Goal: Transaction & Acquisition: Purchase product/service

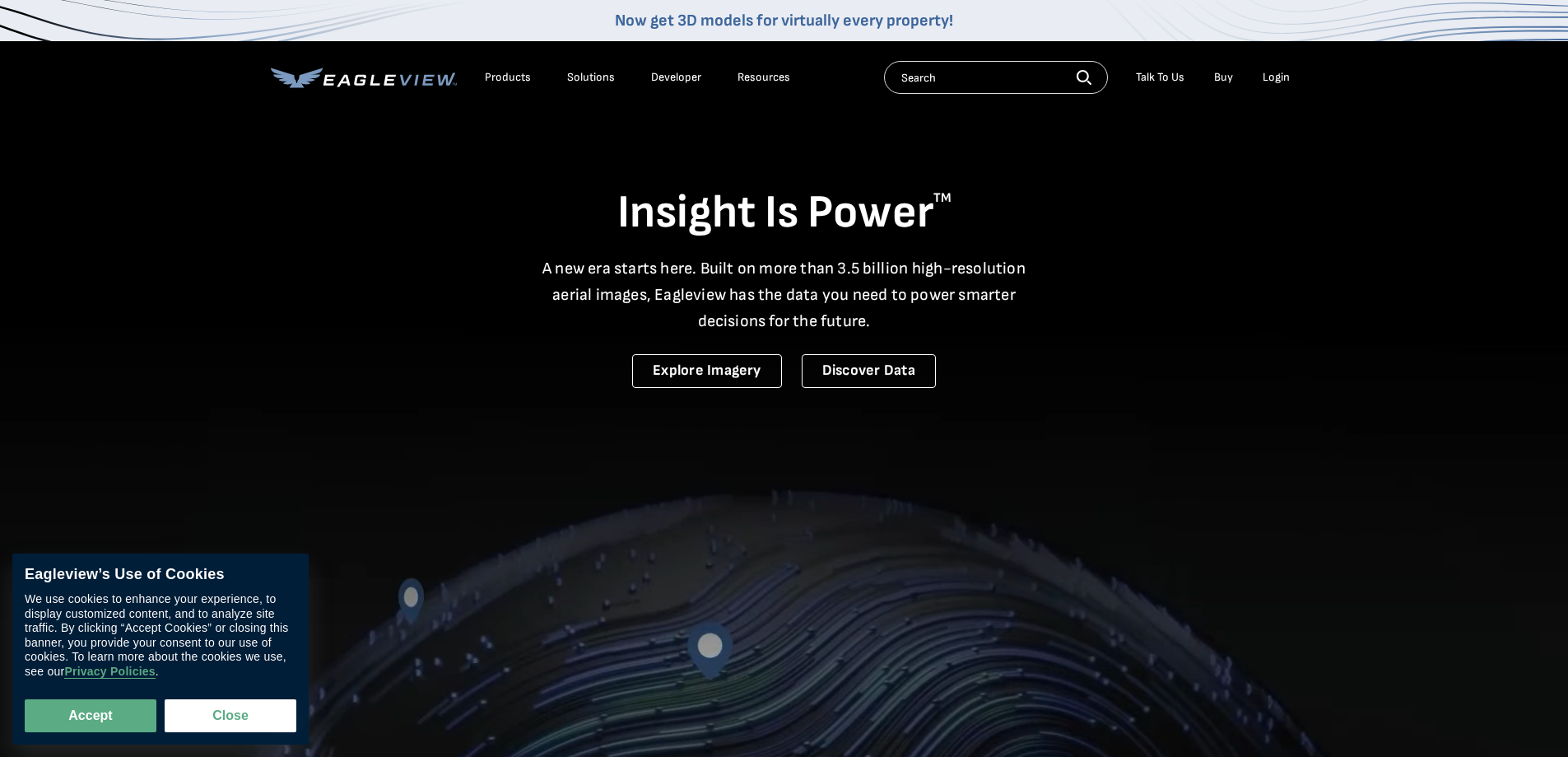
click at [1281, 76] on div "Login" at bounding box center [1276, 78] width 27 height 15
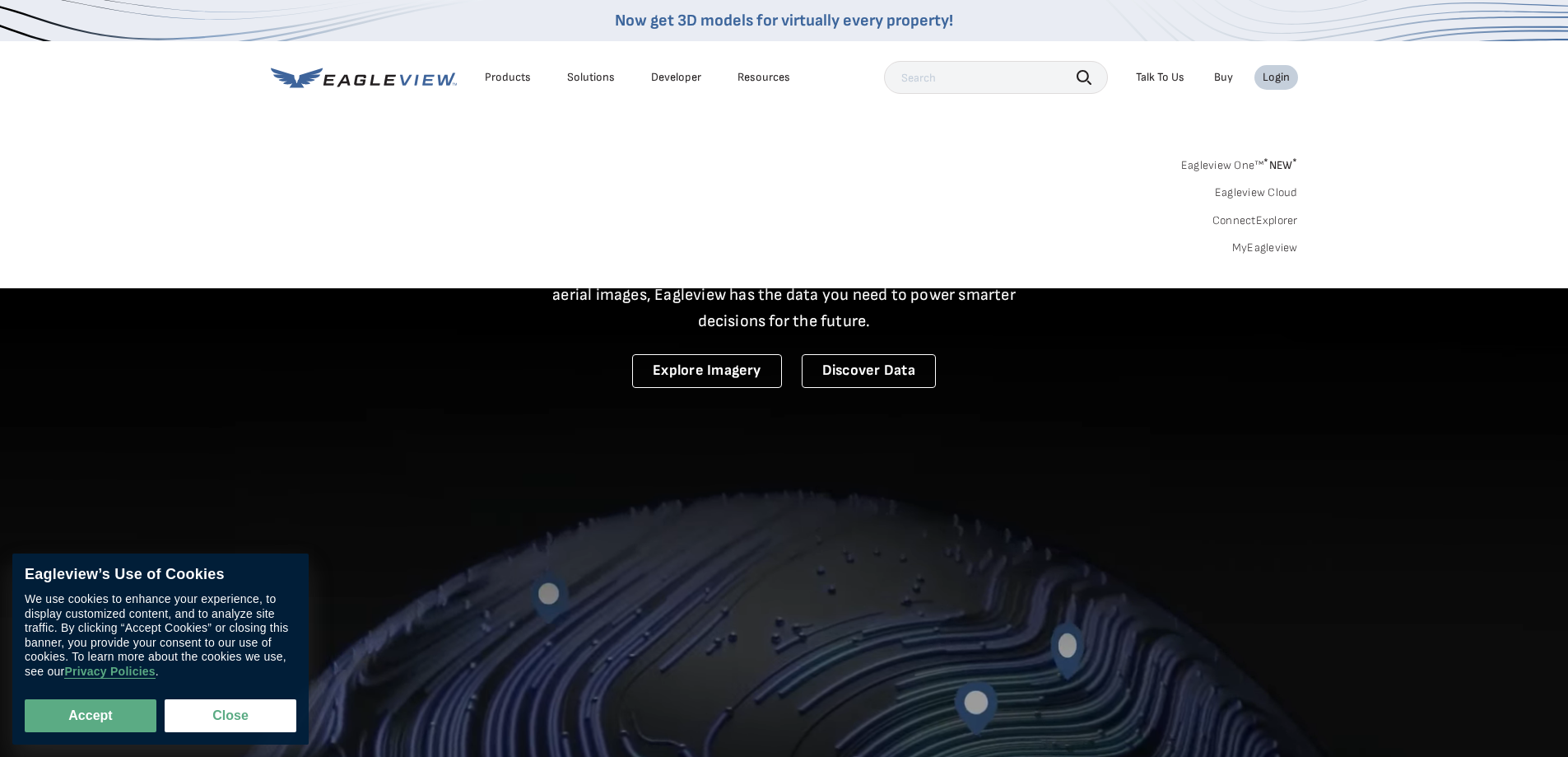
click at [1254, 245] on link "MyEagleview" at bounding box center [1265, 248] width 66 height 15
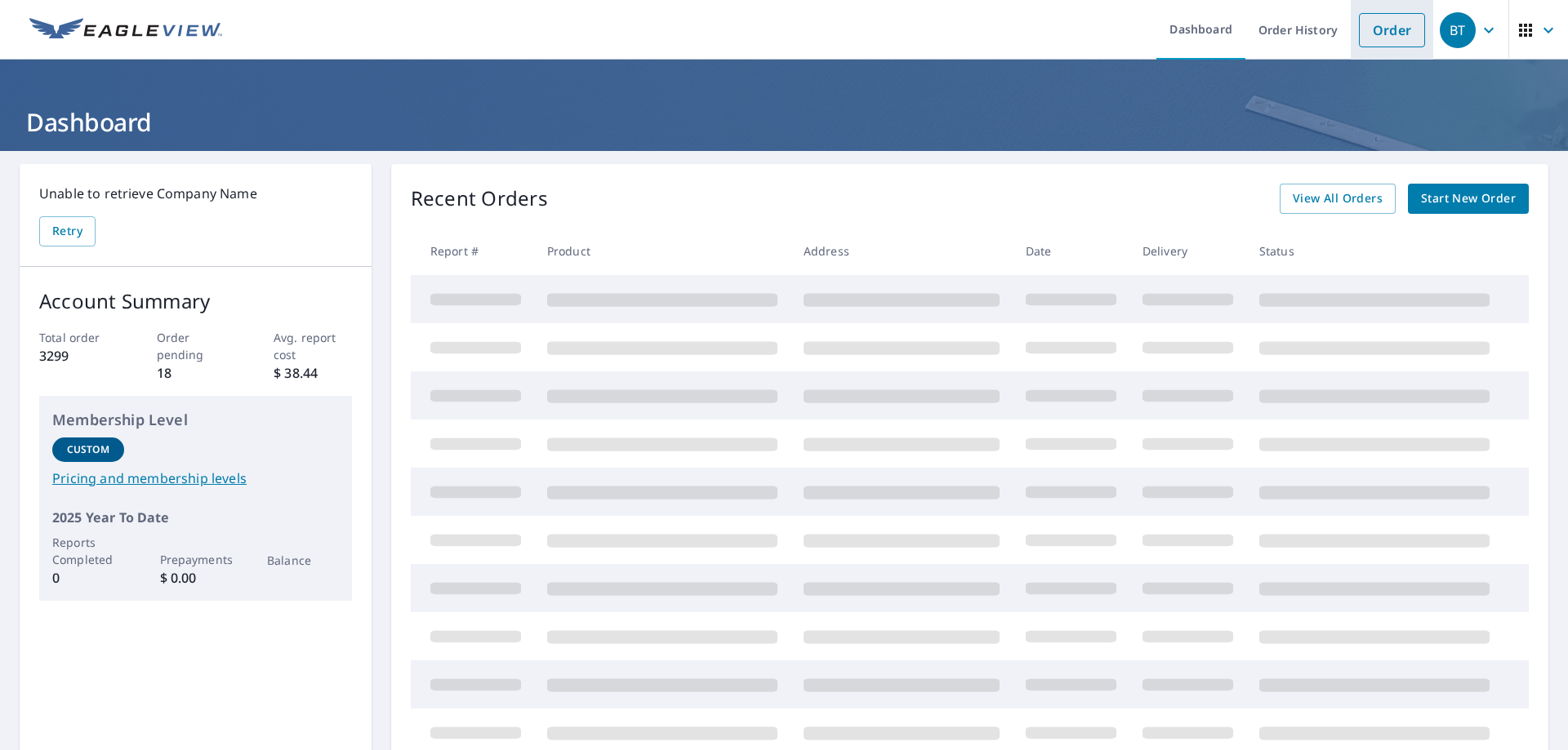
click at [1384, 36] on link "Order" at bounding box center [1392, 30] width 67 height 35
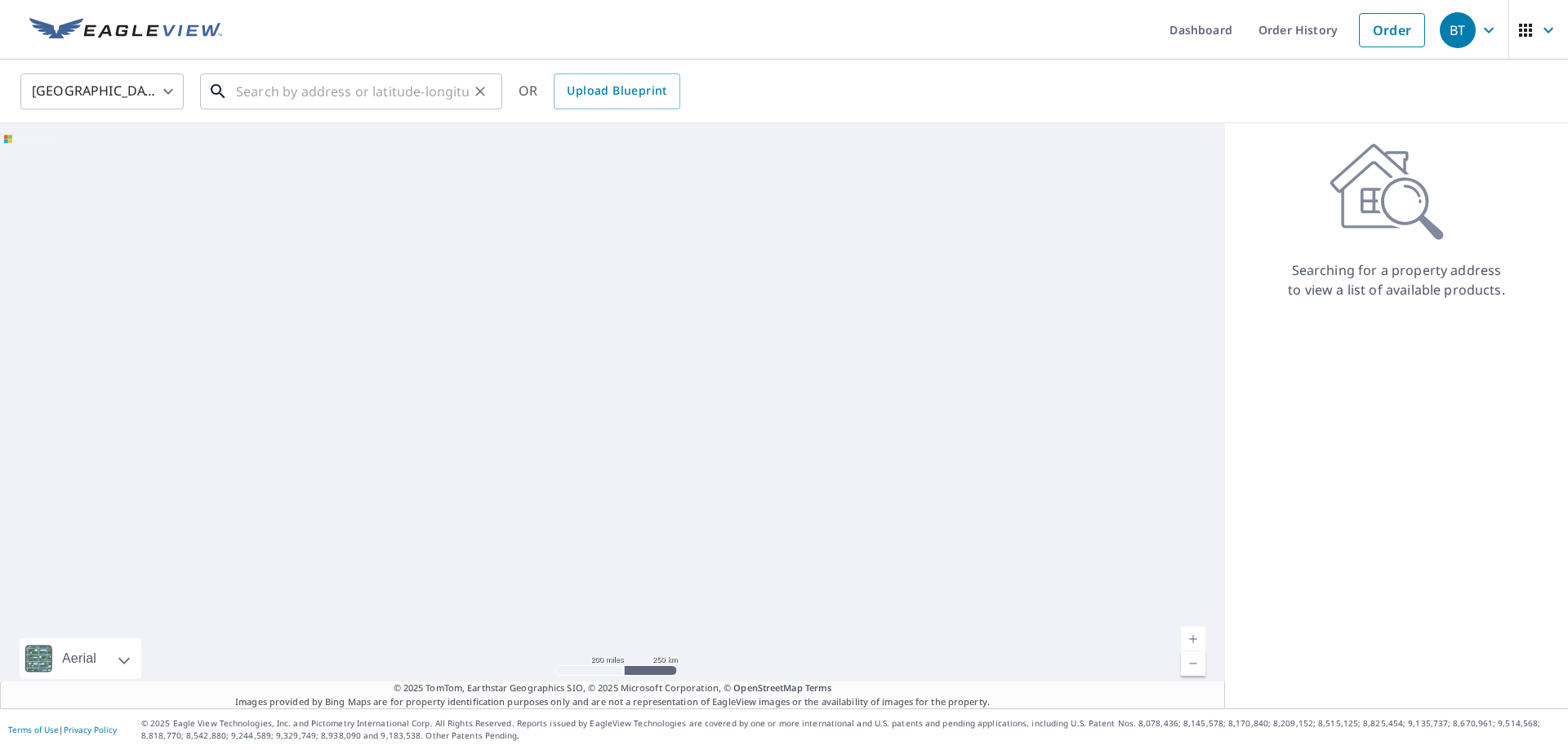
click at [245, 98] on input "text" at bounding box center [353, 91] width 233 height 46
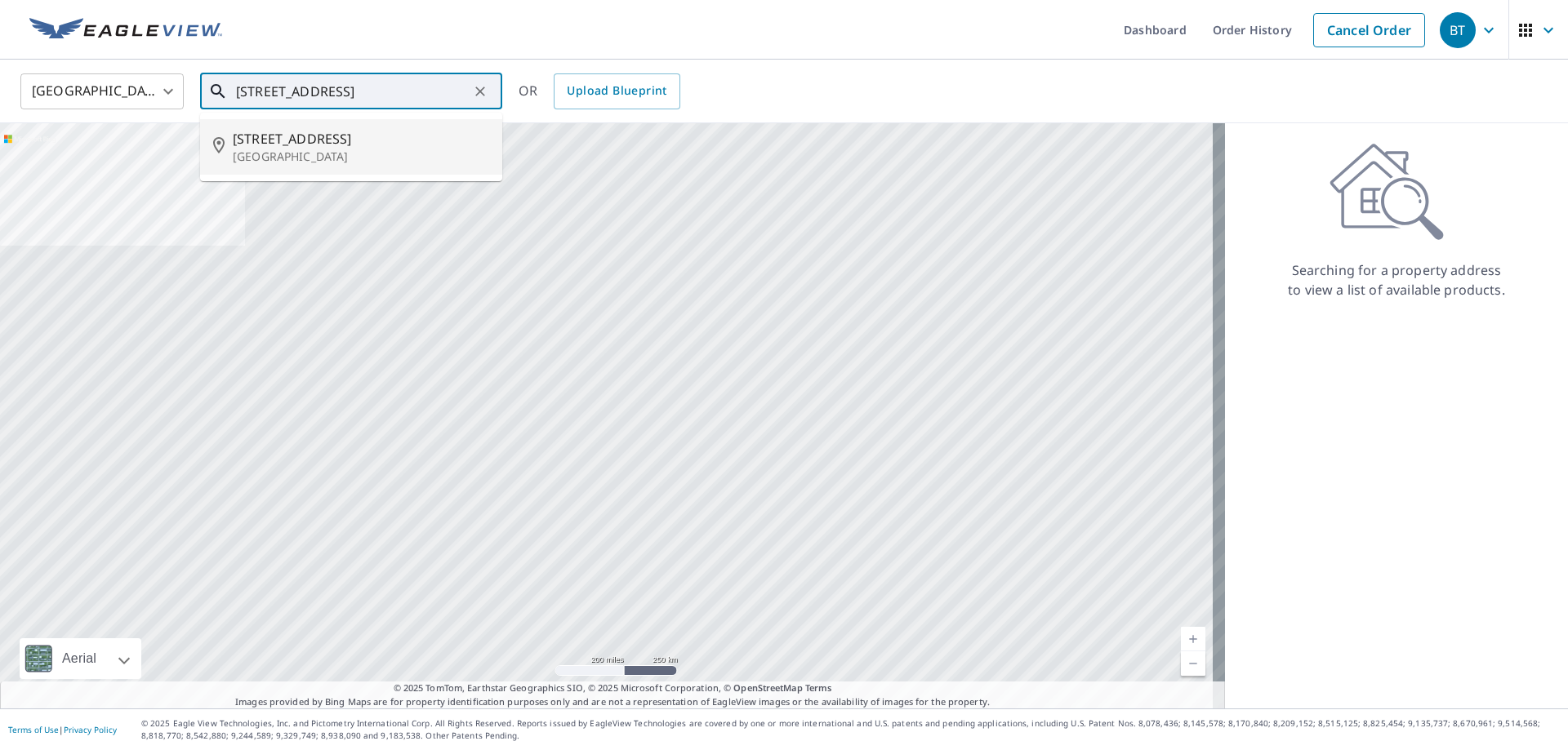
click at [280, 146] on span "[STREET_ADDRESS]" at bounding box center [360, 139] width 256 height 20
type input "[STREET_ADDRESS]"
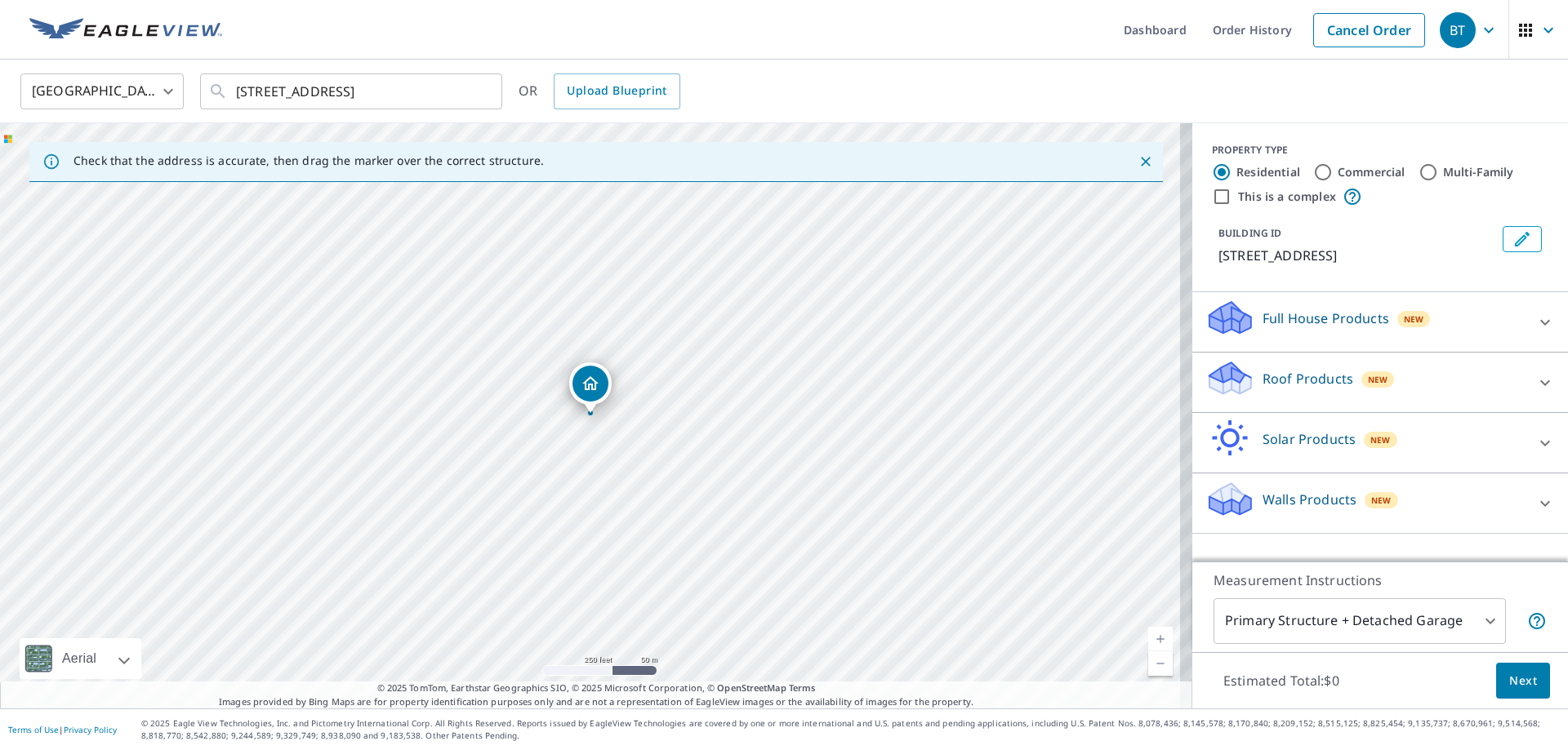
click at [1340, 628] on body "BT BT Dashboard Order History Cancel Order BT [GEOGRAPHIC_DATA] [GEOGRAPHIC_DAT…" at bounding box center [784, 375] width 1568 height 750
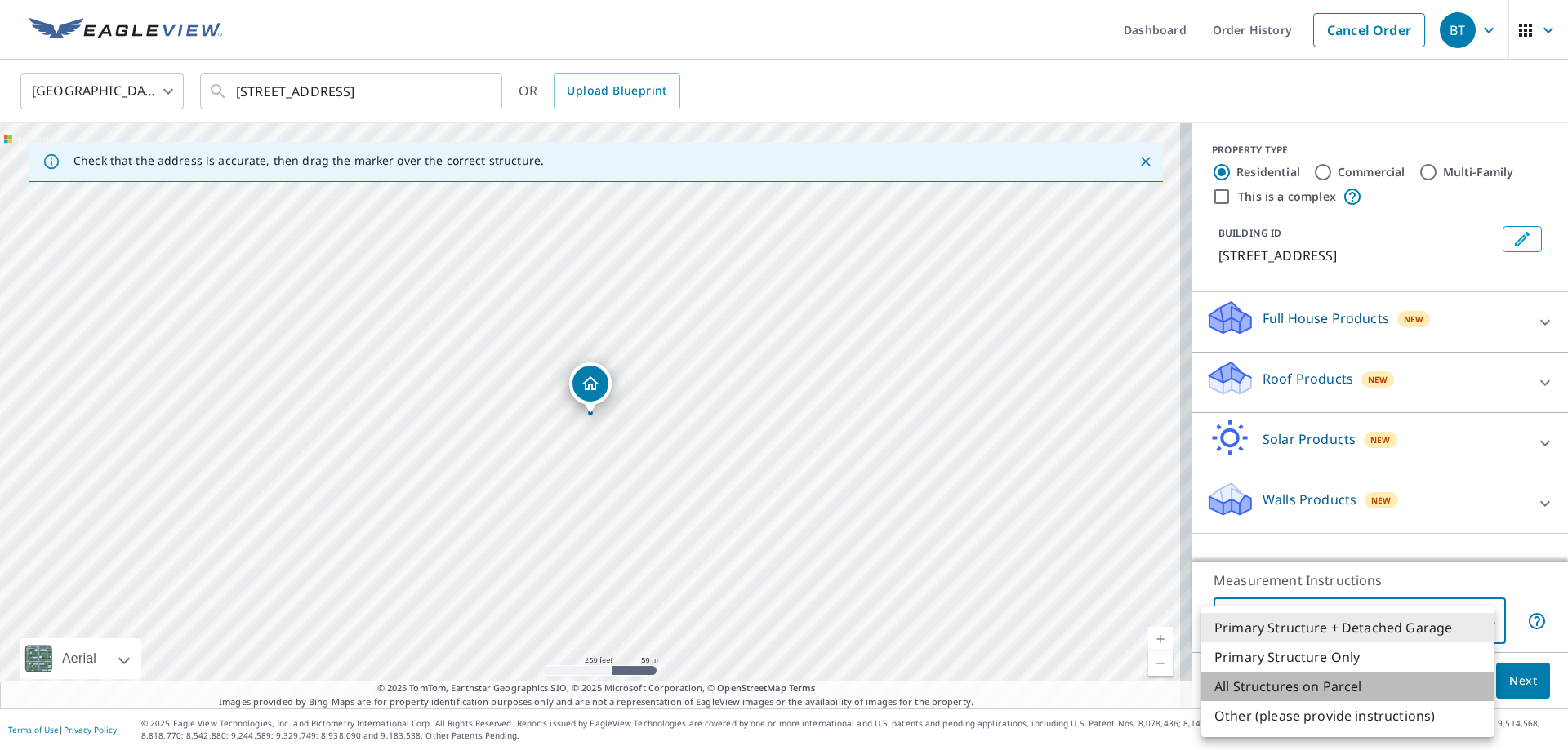
click at [1336, 694] on li "All Structures on Parcel" at bounding box center [1348, 685] width 293 height 29
type input "3"
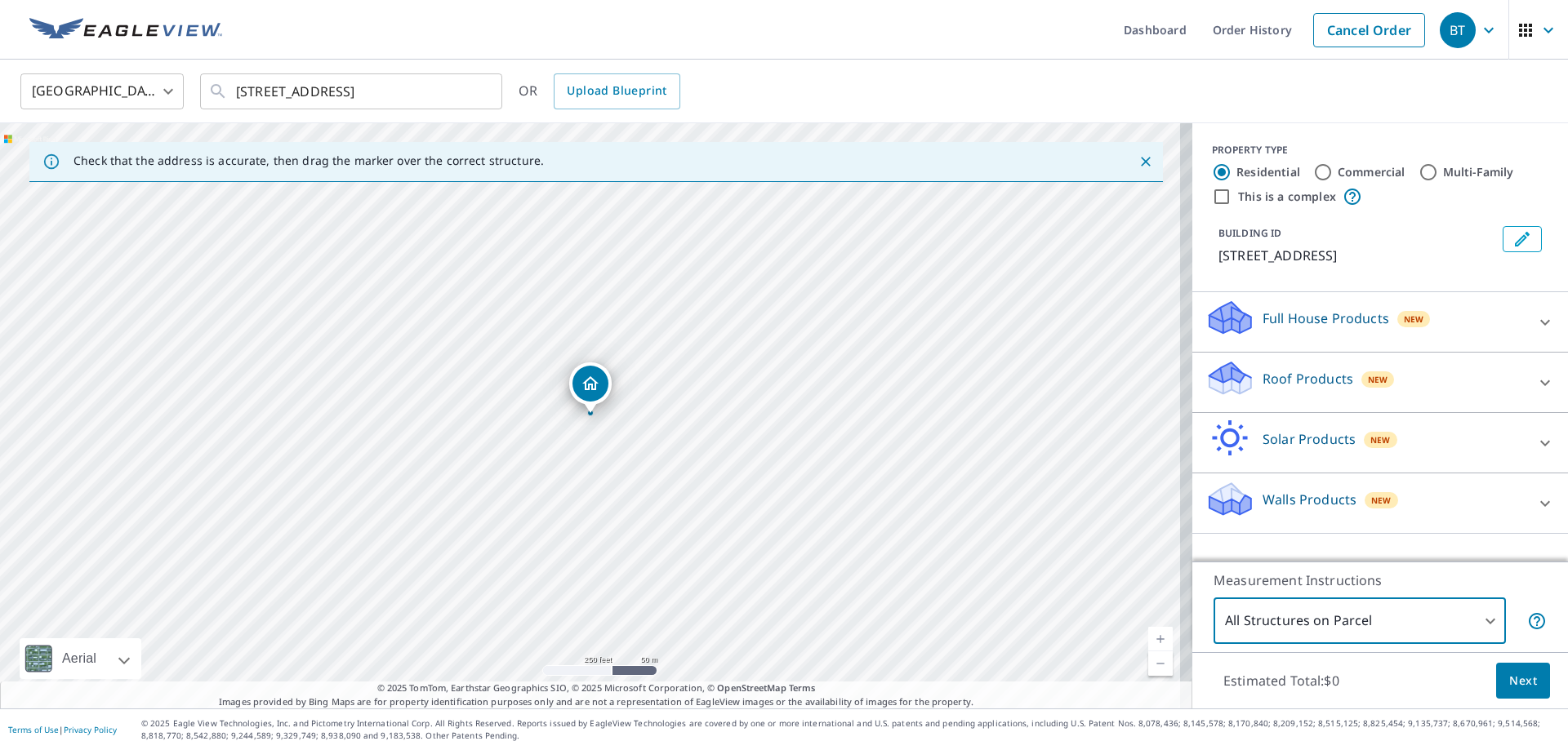
click at [1350, 389] on div "Roof Products New" at bounding box center [1364, 382] width 320 height 47
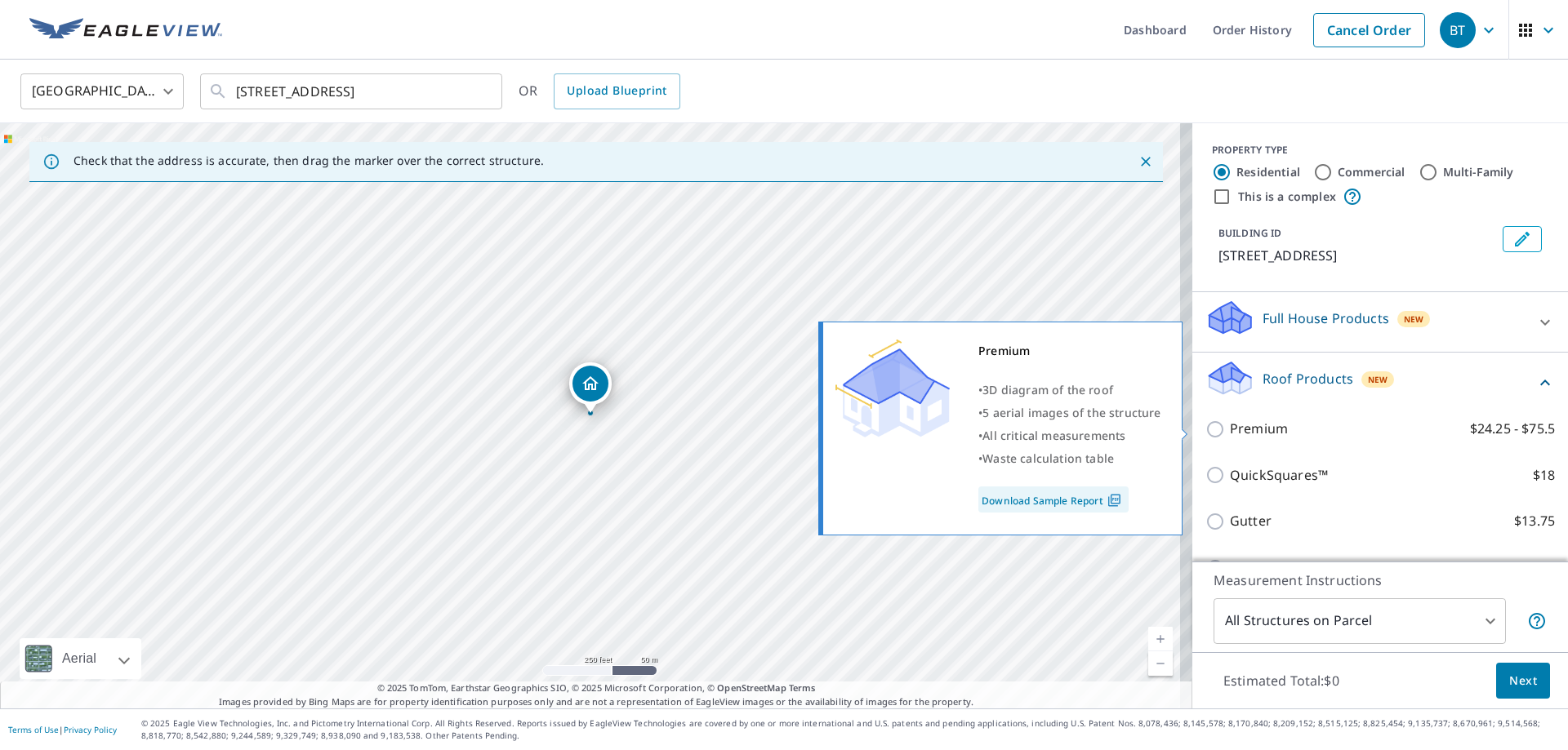
click at [1206, 429] on input "Premium $24.25 - $75.5" at bounding box center [1217, 428] width 24 height 20
checkbox input "true"
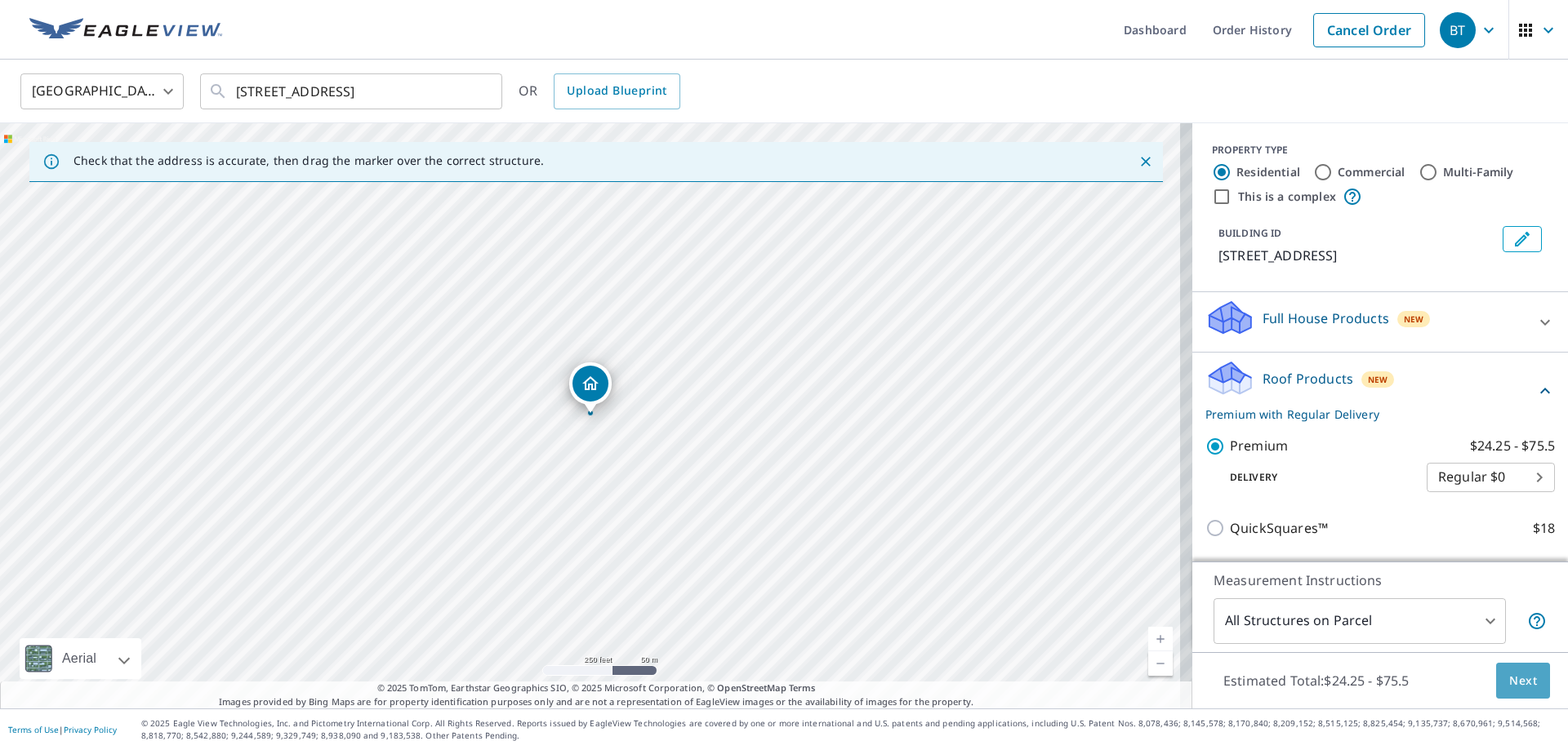
click at [1512, 681] on span "Next" at bounding box center [1523, 682] width 28 height 21
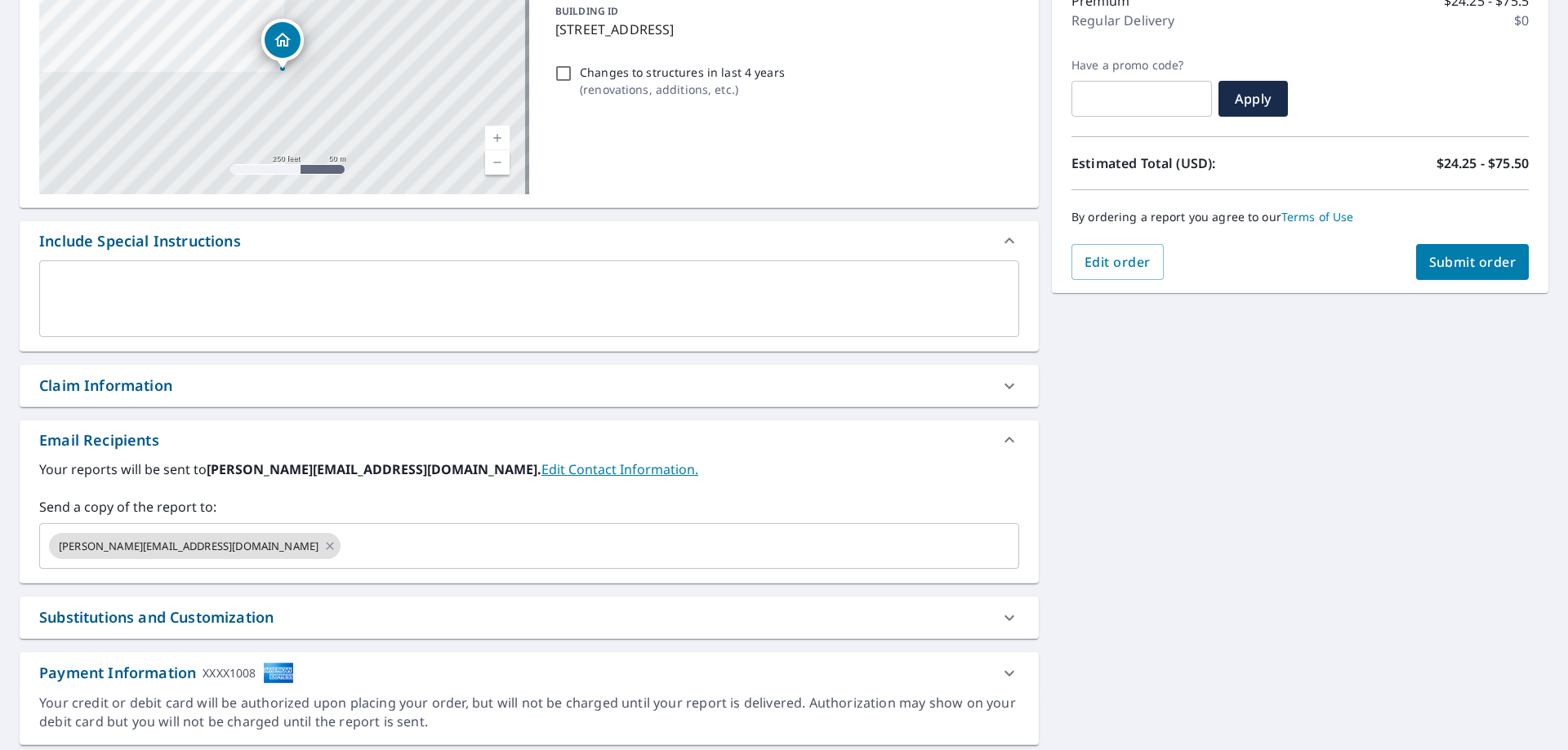
scroll to position [245, 0]
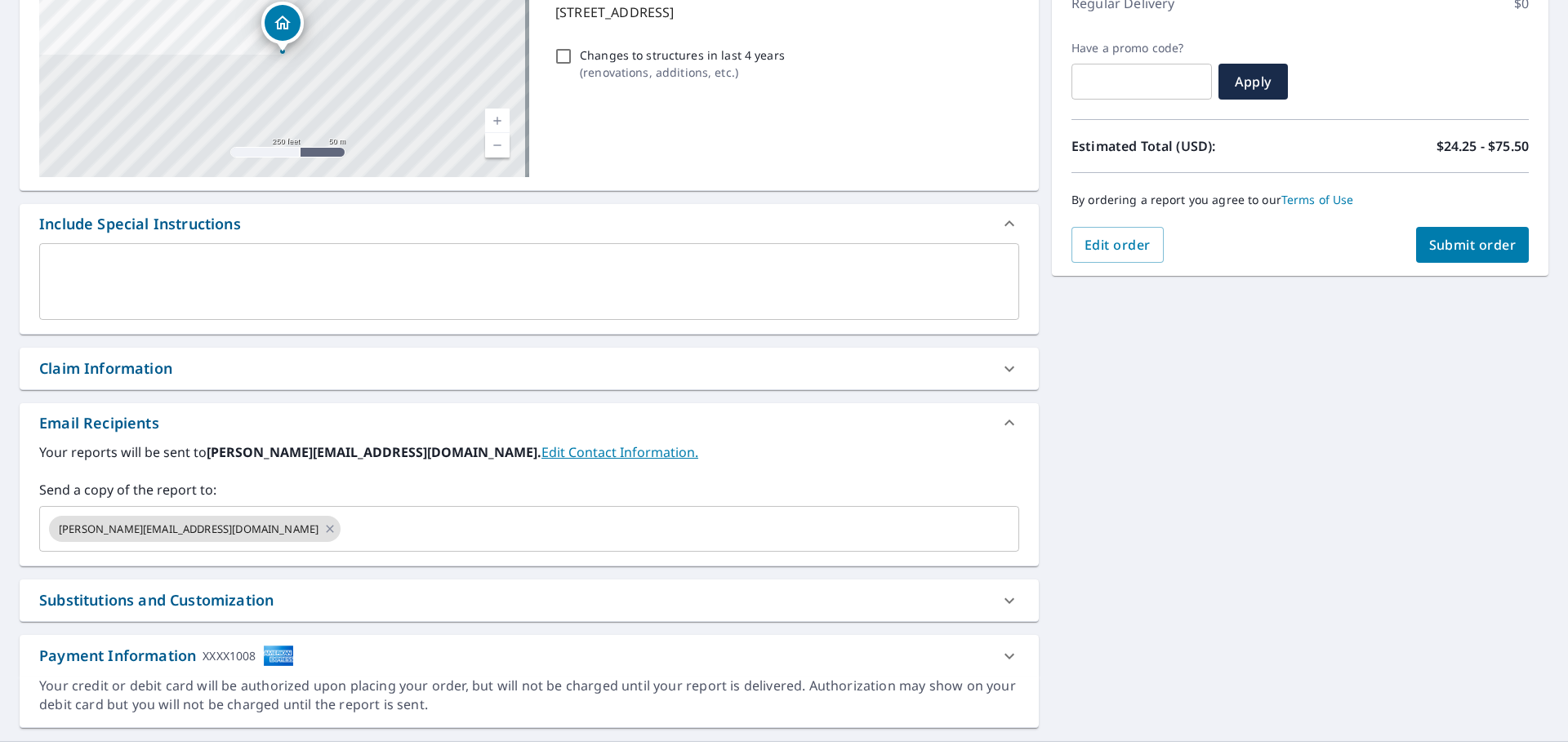
click at [68, 363] on div "Claim Information" at bounding box center [106, 368] width 133 height 22
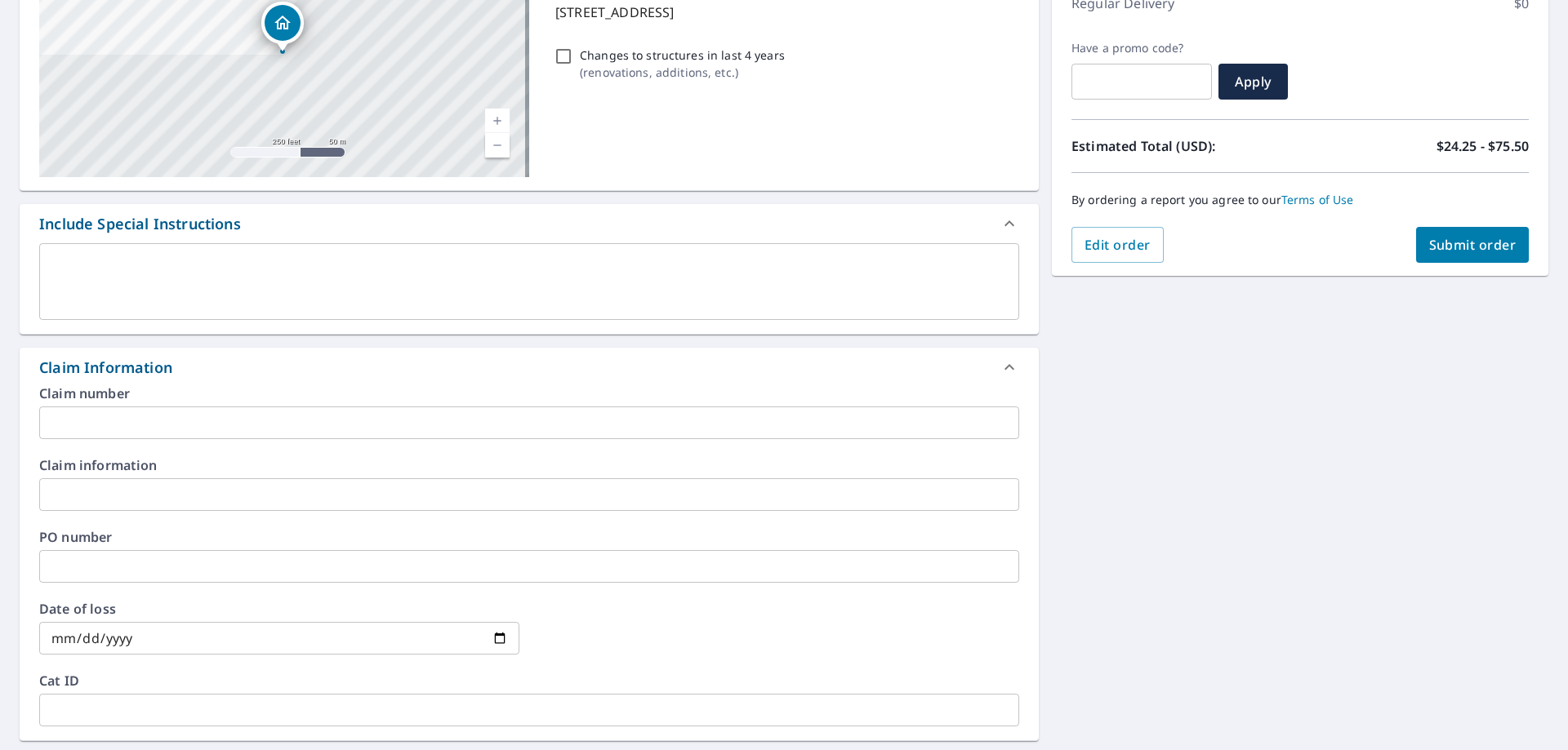
click at [69, 422] on input "text" at bounding box center [529, 423] width 980 height 33
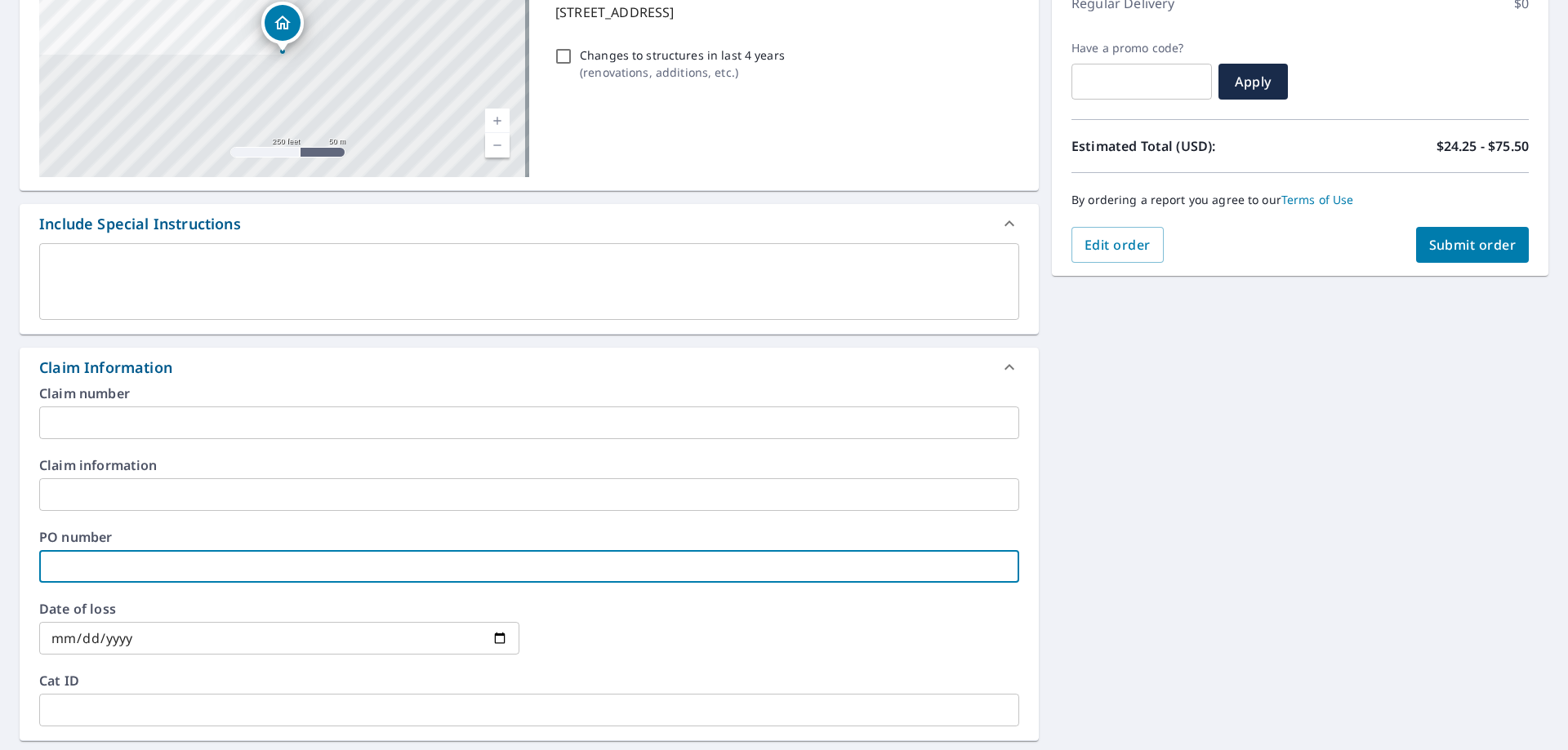
click at [66, 551] on input "text" at bounding box center [529, 566] width 980 height 33
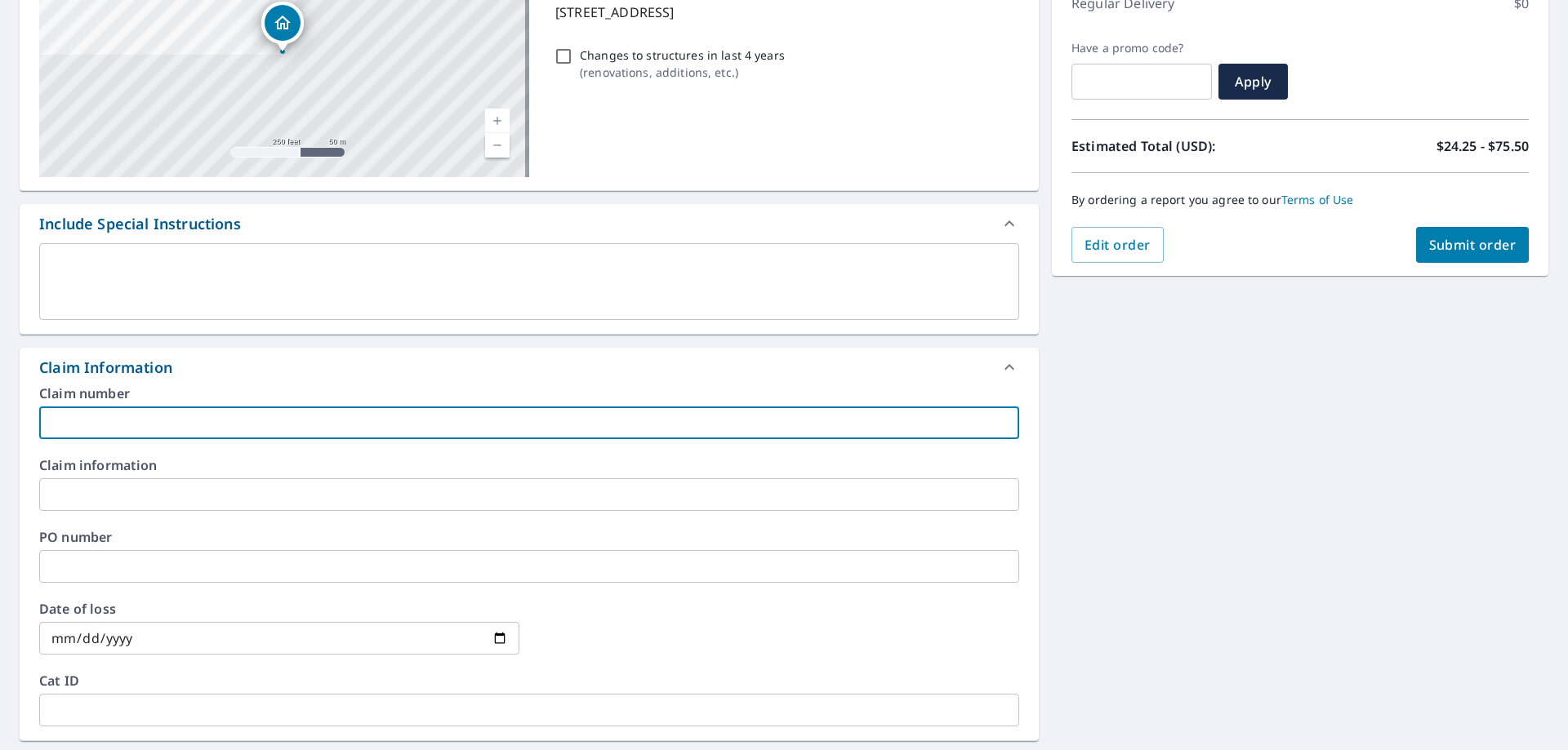
click at [62, 422] on input "text" at bounding box center [529, 423] width 980 height 33
type input "L"
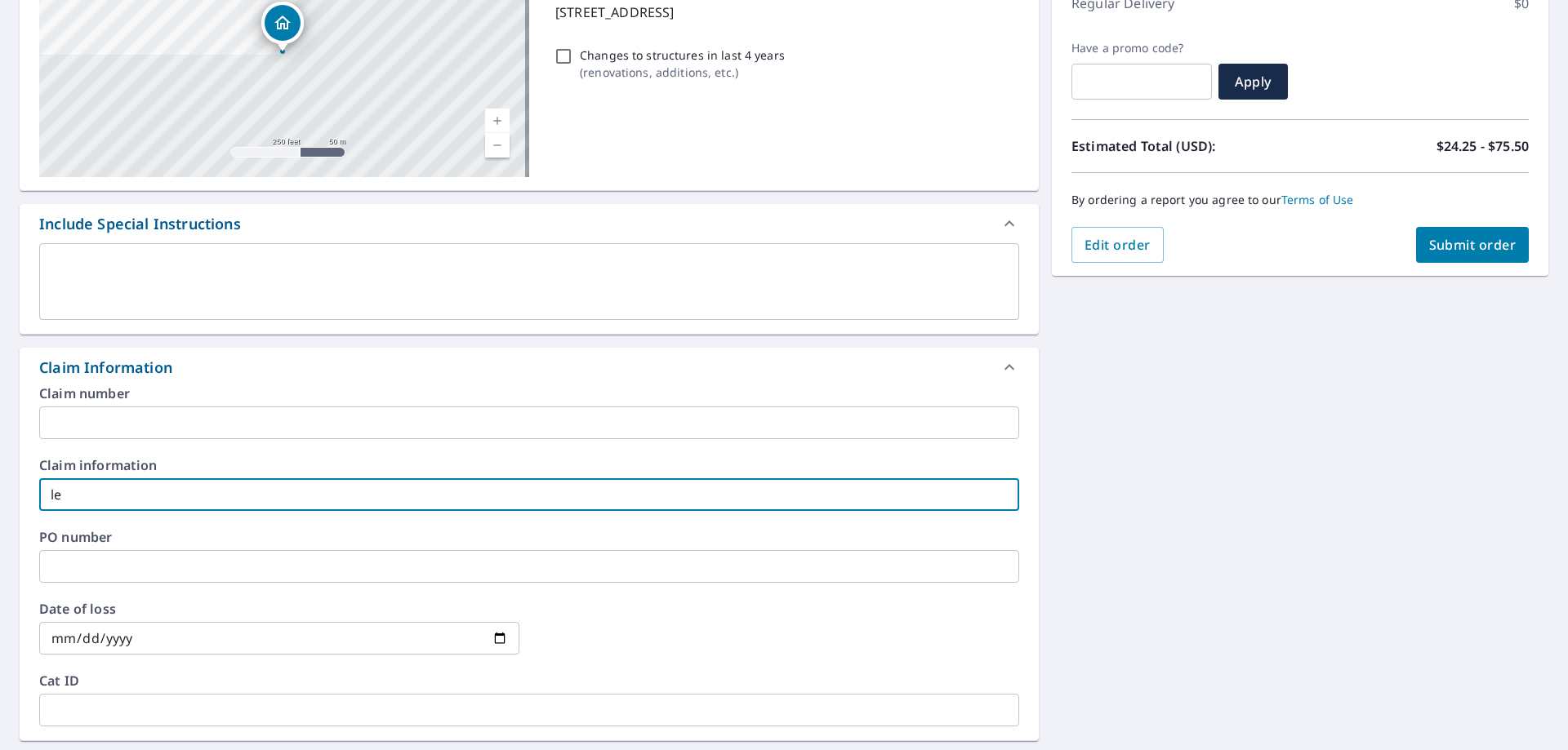
type input "Levi estimate"
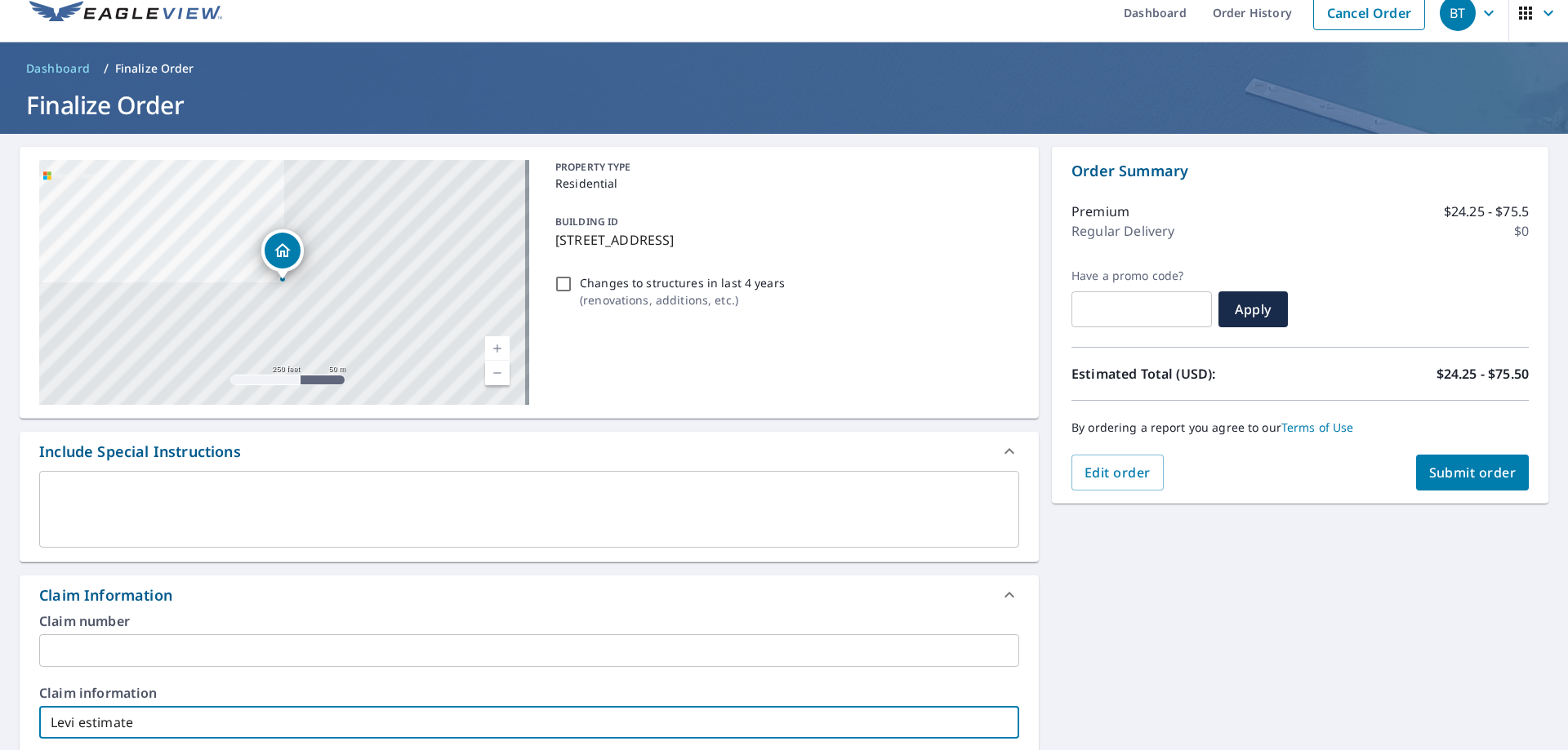
scroll to position [0, 0]
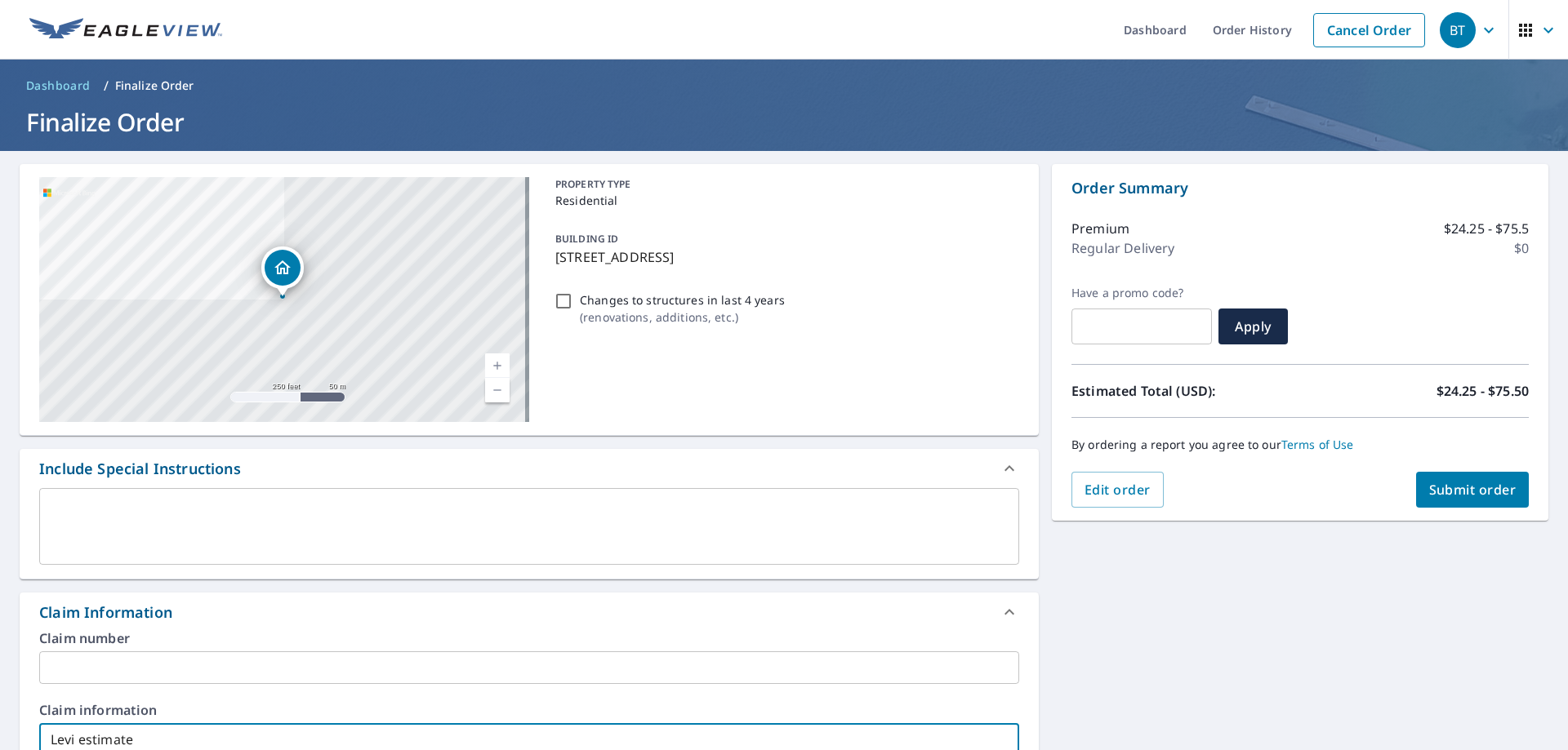
click at [1445, 496] on span "Submit order" at bounding box center [1472, 489] width 87 height 18
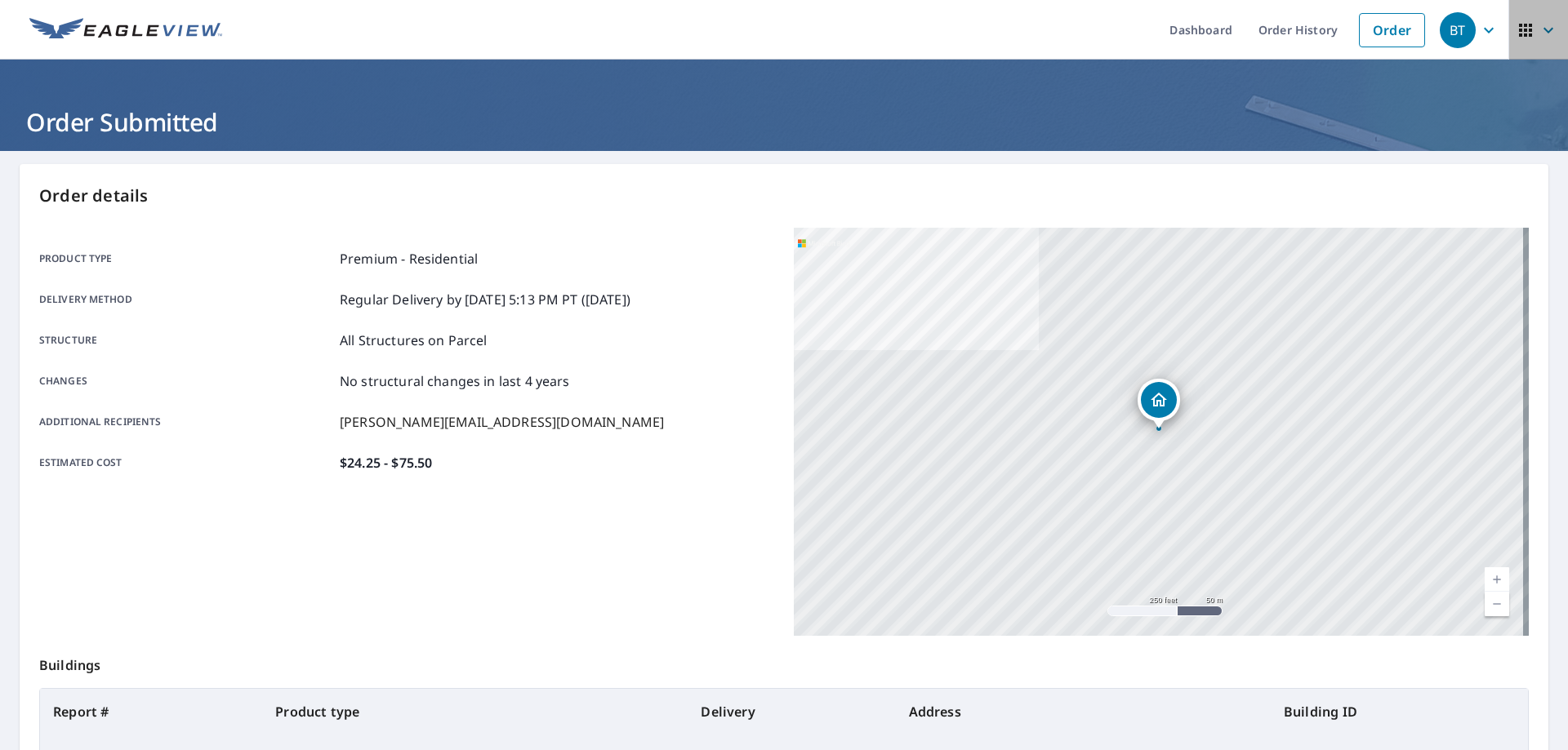
click at [1515, 32] on icon "button" at bounding box center [1525, 30] width 20 height 20
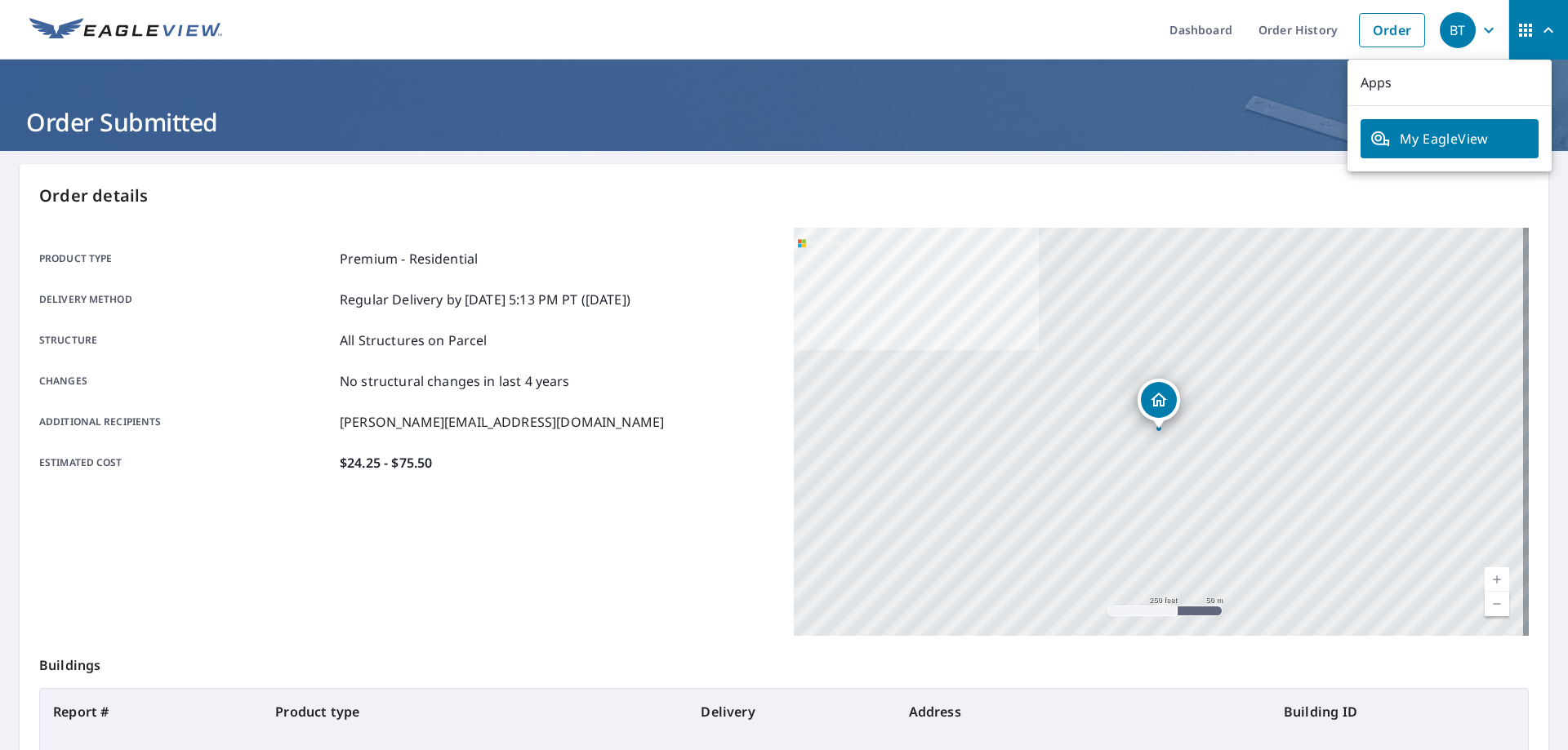
click at [1451, 32] on div "BT" at bounding box center [1457, 30] width 36 height 36
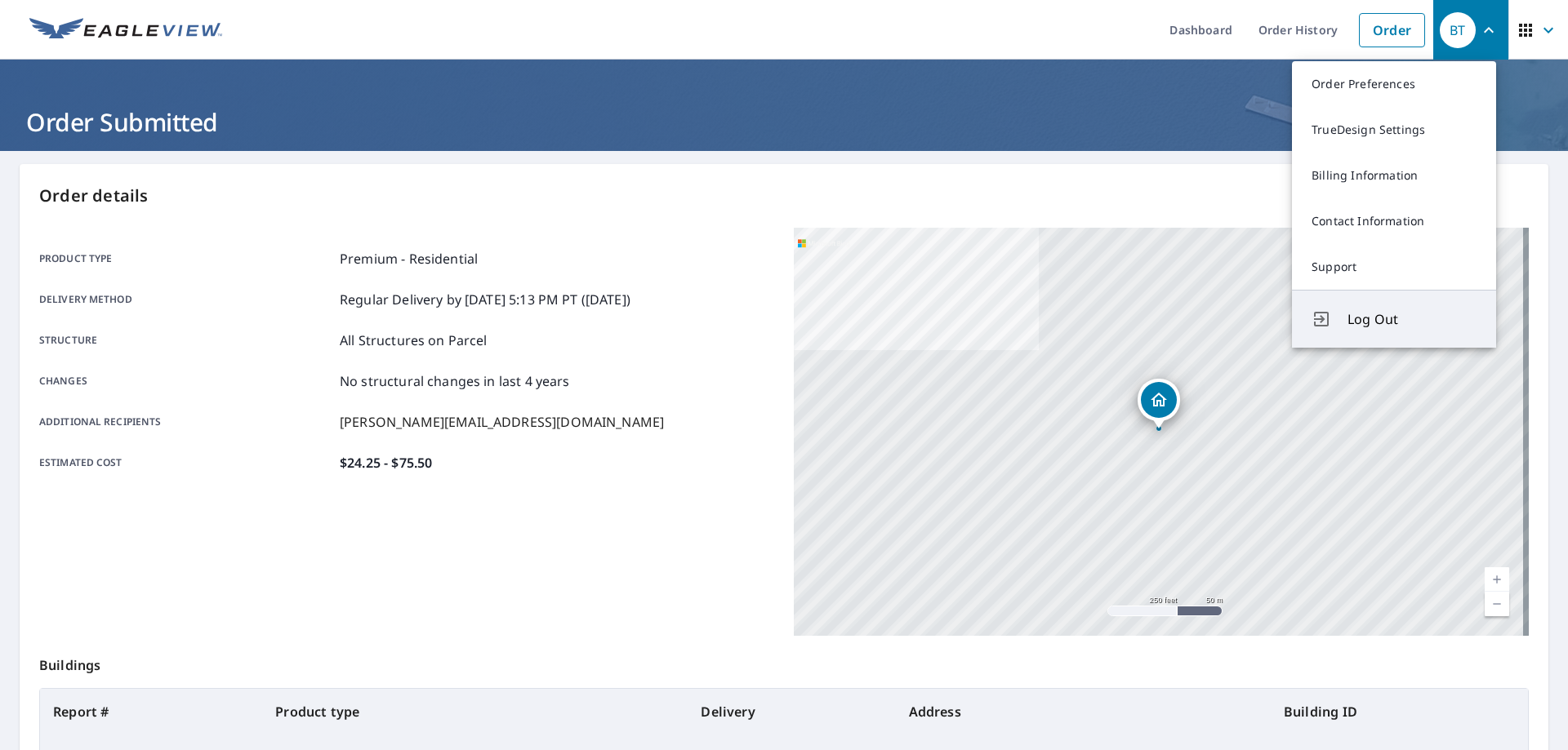
click at [1347, 324] on button "Log Out" at bounding box center [1394, 319] width 204 height 58
